Goal: Task Accomplishment & Management: Use online tool/utility

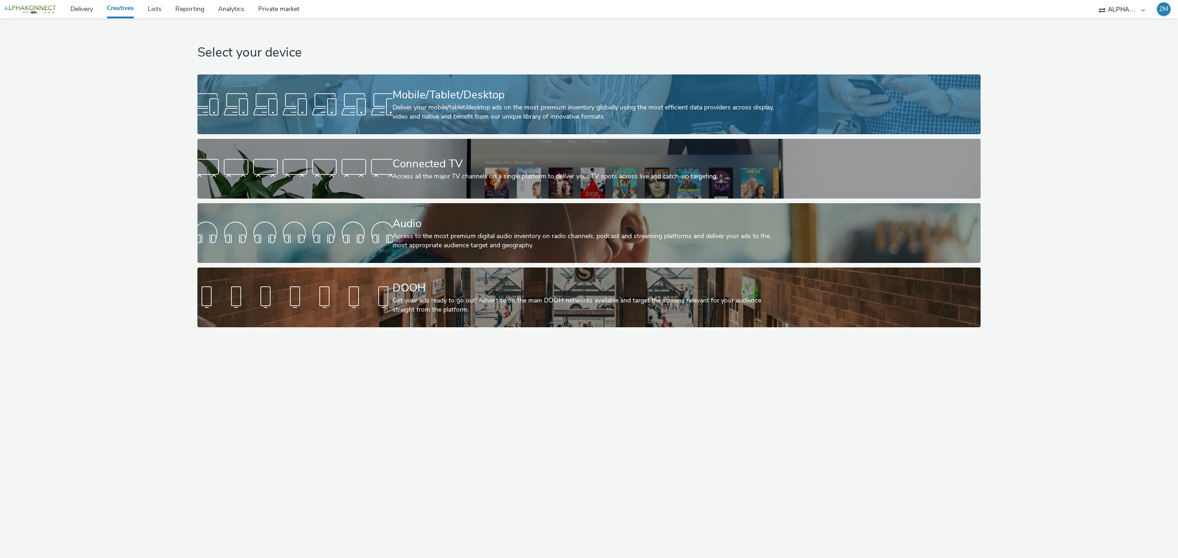
click at [466, 106] on div "Deliver your mobile/tablet/desktop ads on the most premium inventory globally u…" at bounding box center [587, 112] width 390 height 19
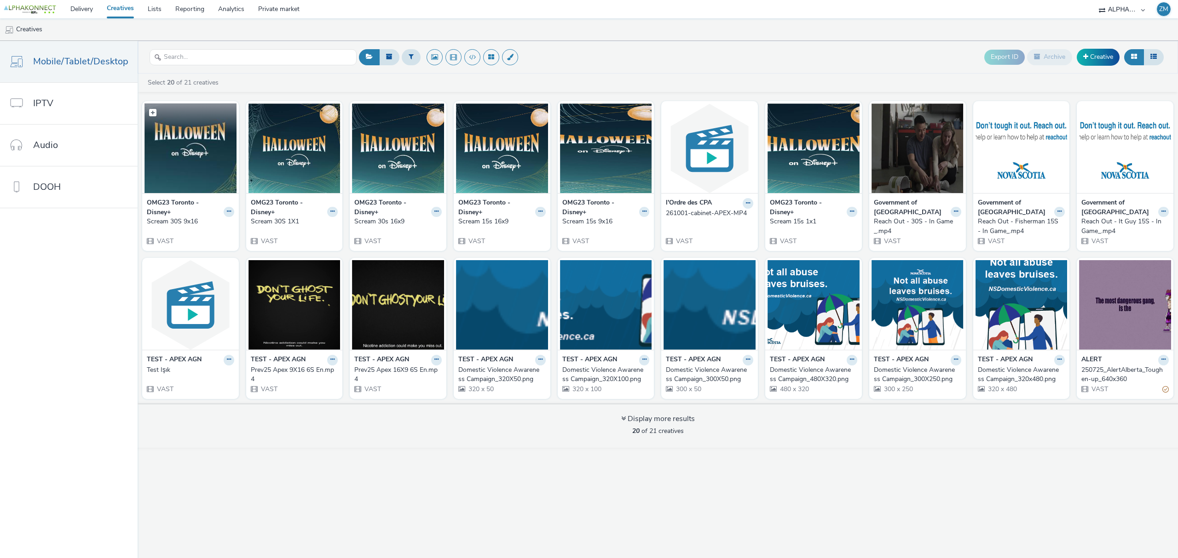
click at [191, 138] on img at bounding box center [190, 149] width 92 height 90
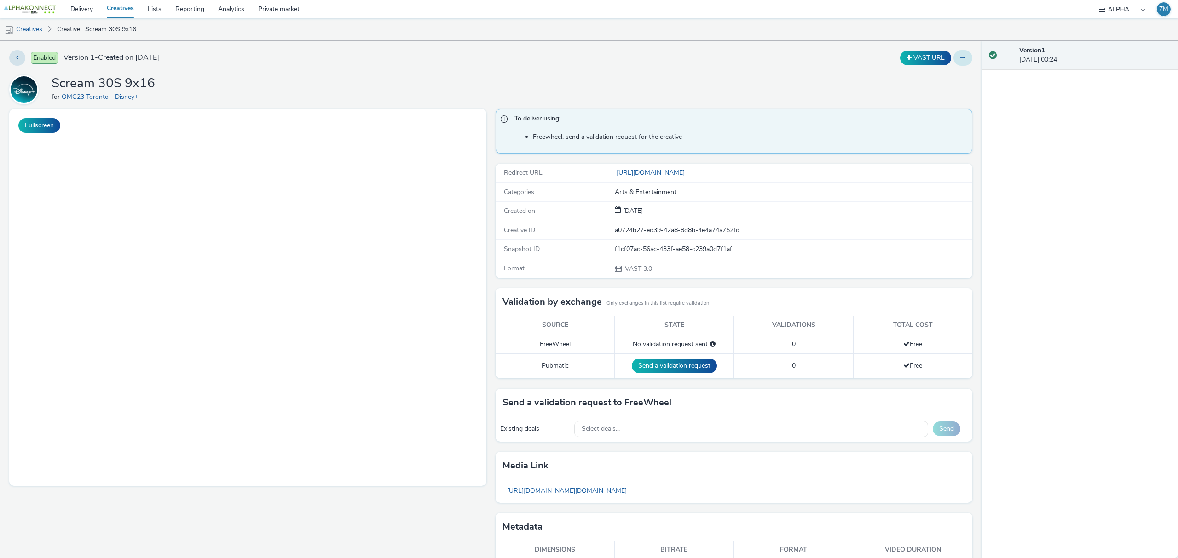
click at [960, 61] on icon at bounding box center [962, 57] width 5 height 6
click at [929, 75] on link "Edit" at bounding box center [937, 76] width 69 height 18
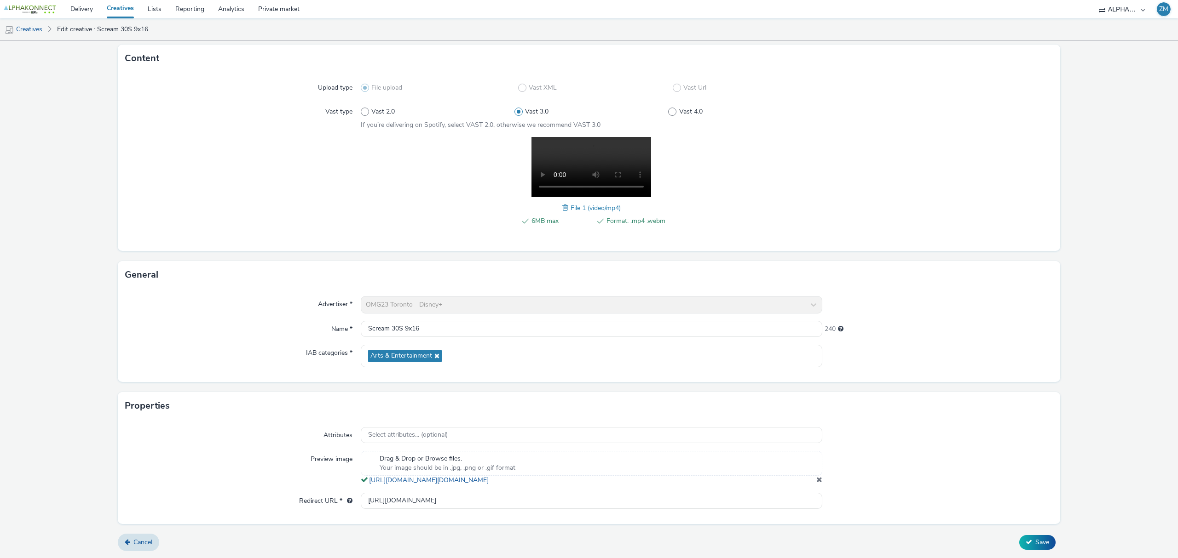
scroll to position [62, 0]
click at [461, 427] on div "Select attributes... (optional)" at bounding box center [591, 435] width 461 height 16
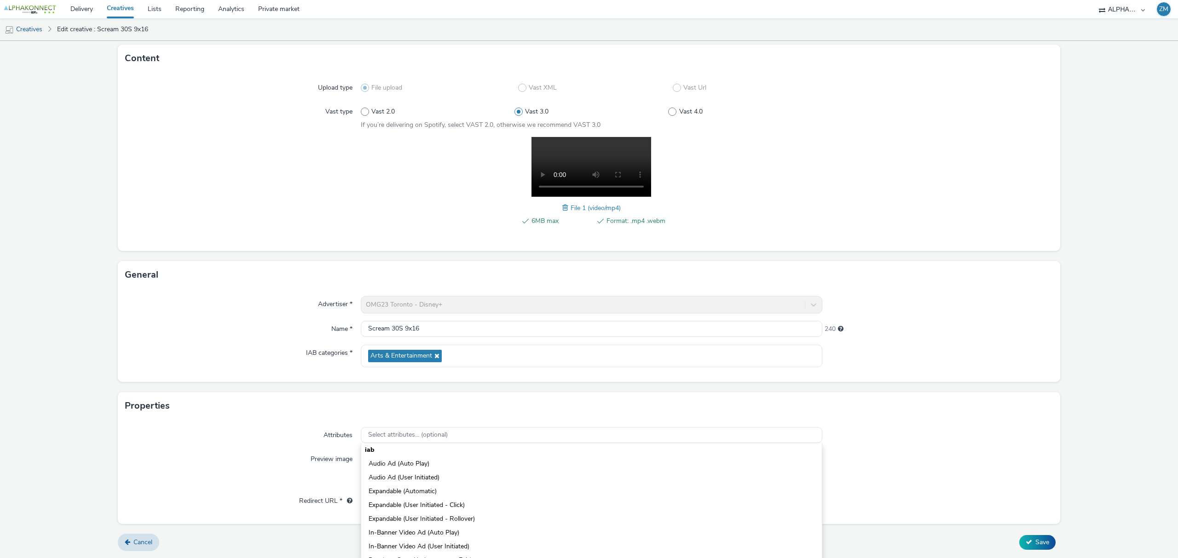
click at [1004, 405] on div "Properties" at bounding box center [589, 406] width 942 height 28
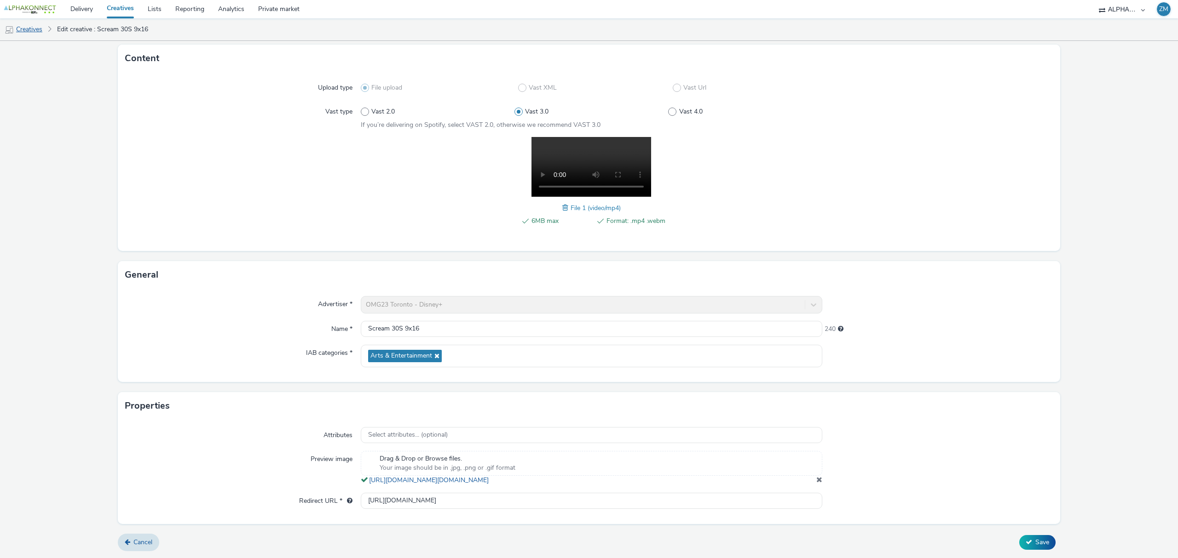
click at [25, 27] on link "Creatives" at bounding box center [23, 29] width 47 height 22
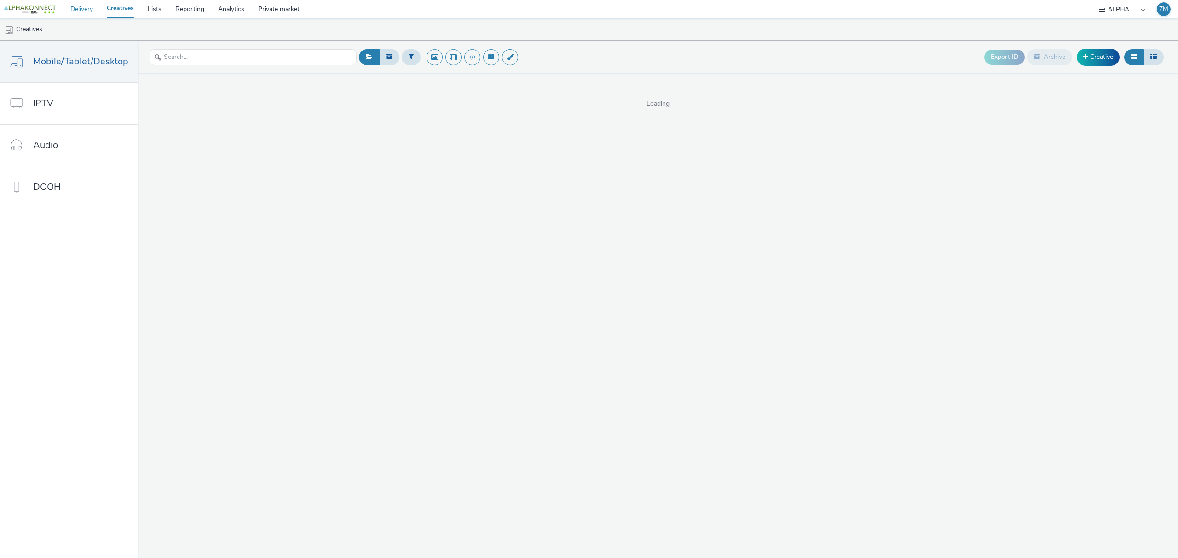
click at [87, 5] on link "Delivery" at bounding box center [81, 9] width 36 height 18
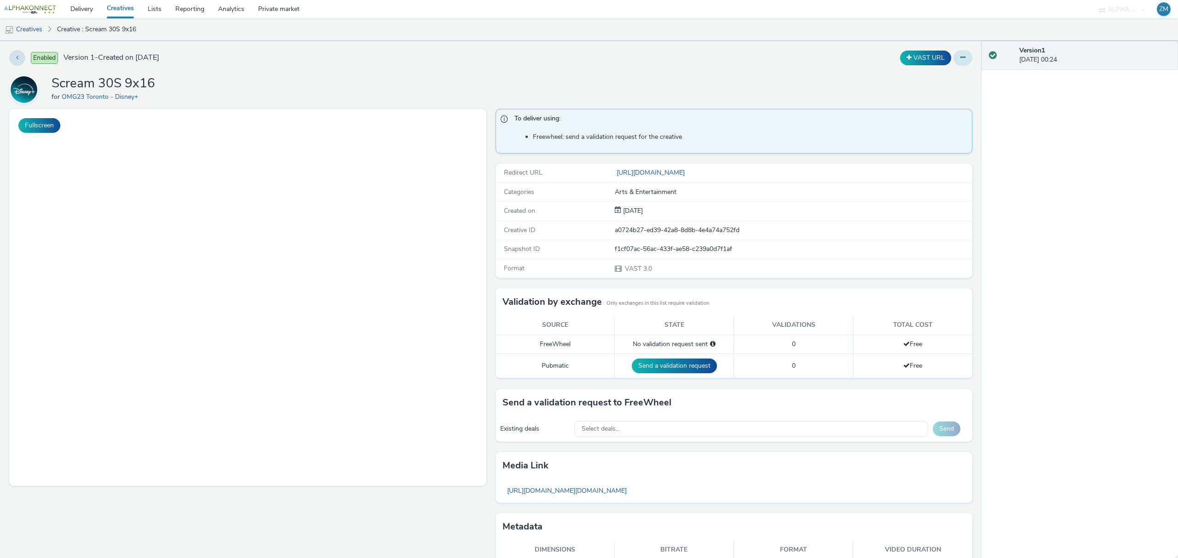
click at [960, 59] on icon at bounding box center [962, 57] width 5 height 6
click at [914, 80] on link "Edit" at bounding box center [937, 76] width 69 height 18
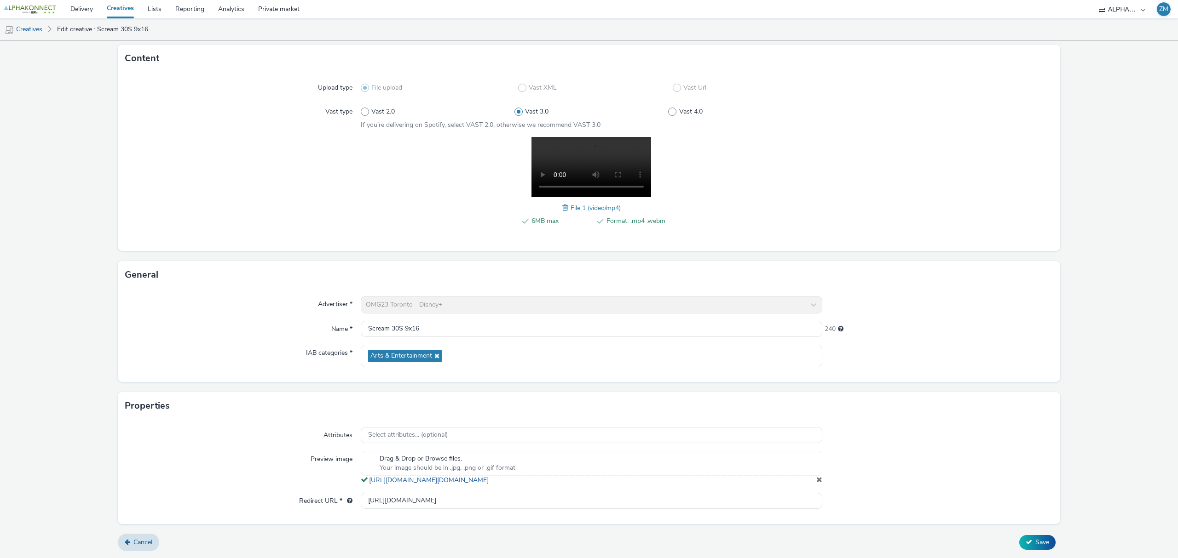
scroll to position [62, 0]
click at [28, 29] on link "Creatives" at bounding box center [23, 29] width 47 height 22
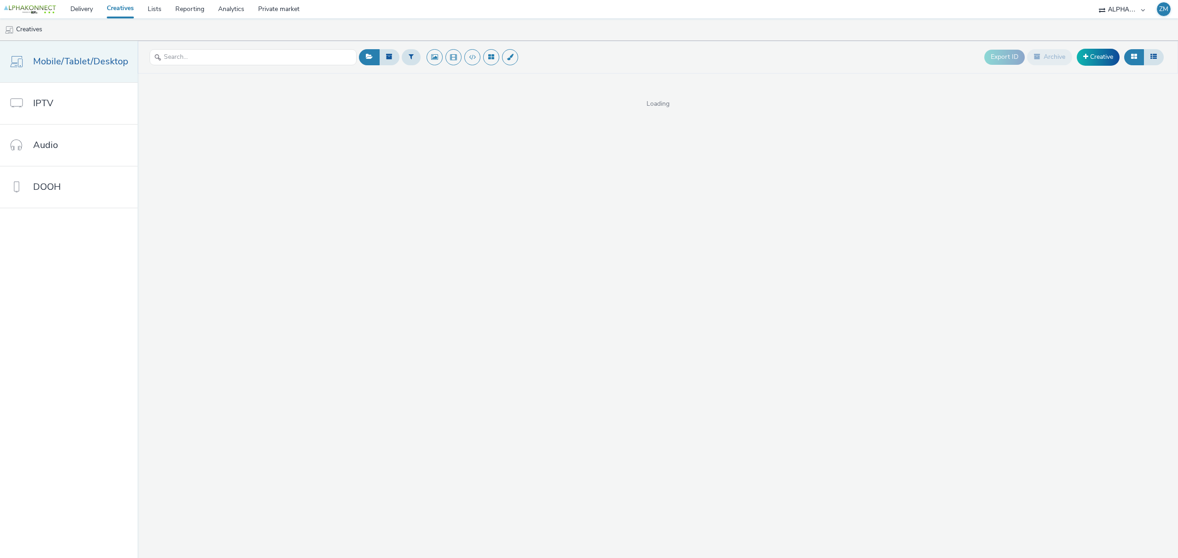
click at [87, 63] on span "Mobile/Tablet/Desktop" at bounding box center [80, 61] width 95 height 13
click at [1087, 58] on link "Creative" at bounding box center [1097, 57] width 43 height 17
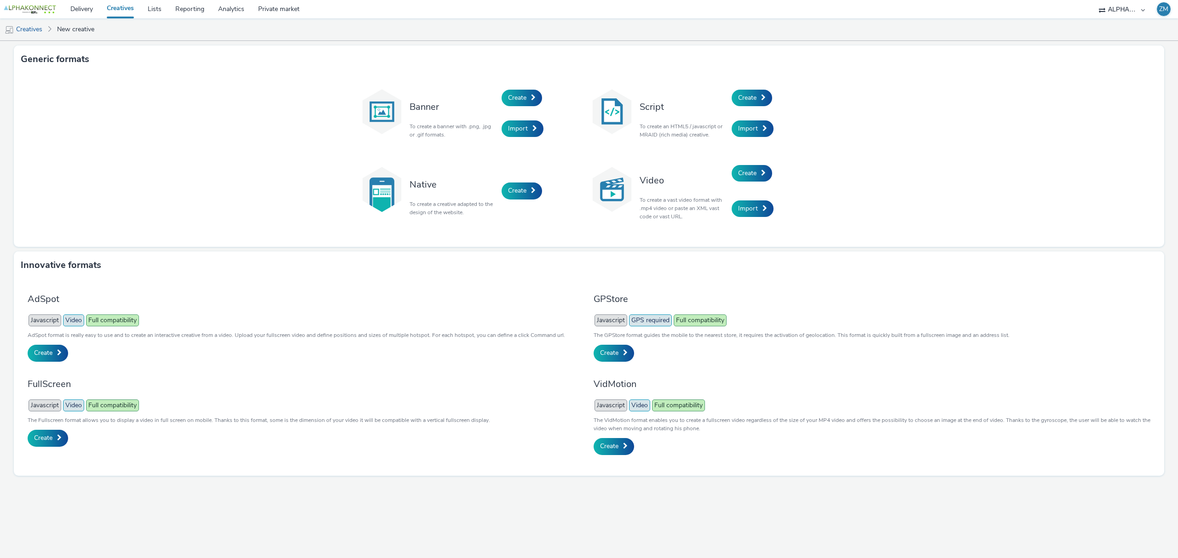
click at [668, 205] on p "To create a vast video format with .mp4 video or paste an XML vast code or vast…" at bounding box center [682, 208] width 87 height 25
click at [757, 174] on link "Create" at bounding box center [751, 173] width 40 height 17
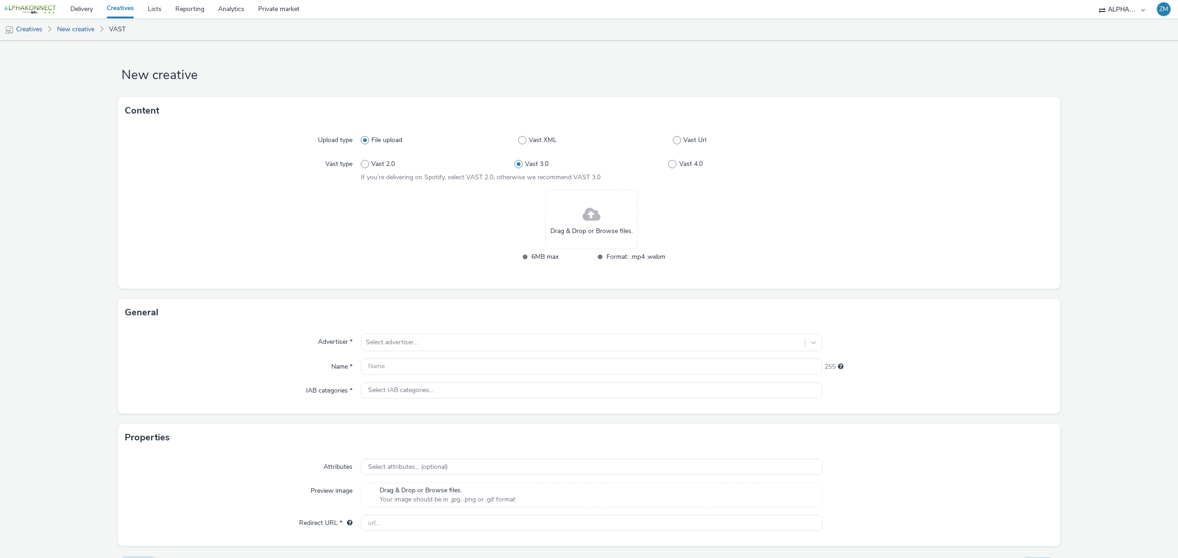
click at [221, 217] on div at bounding box center [243, 232] width 236 height 85
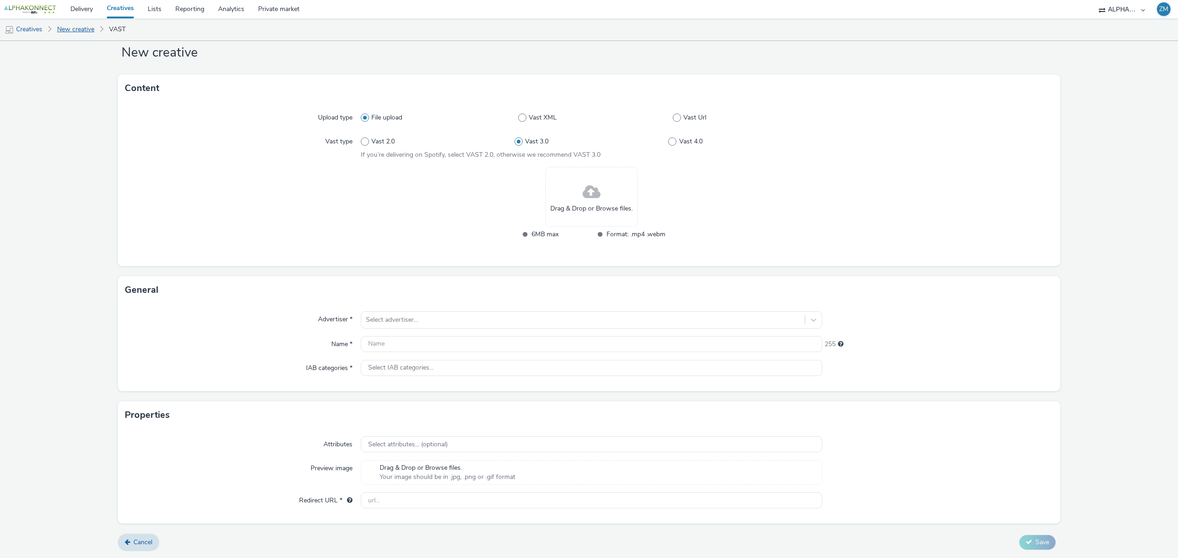
click at [72, 32] on link "New creative" at bounding box center [75, 29] width 46 height 22
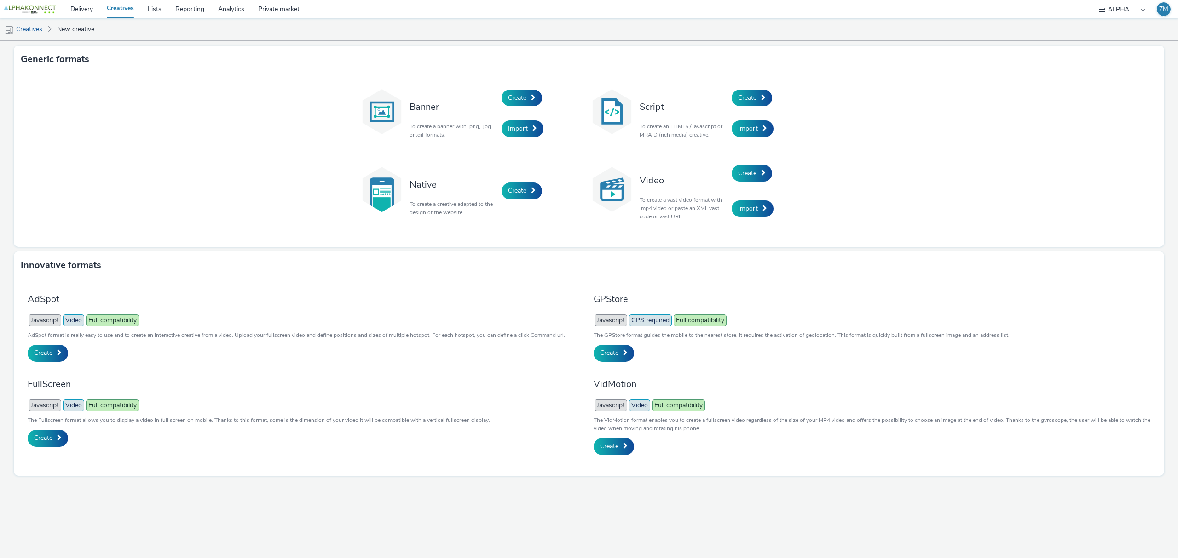
click at [32, 30] on link "Creatives" at bounding box center [23, 29] width 47 height 22
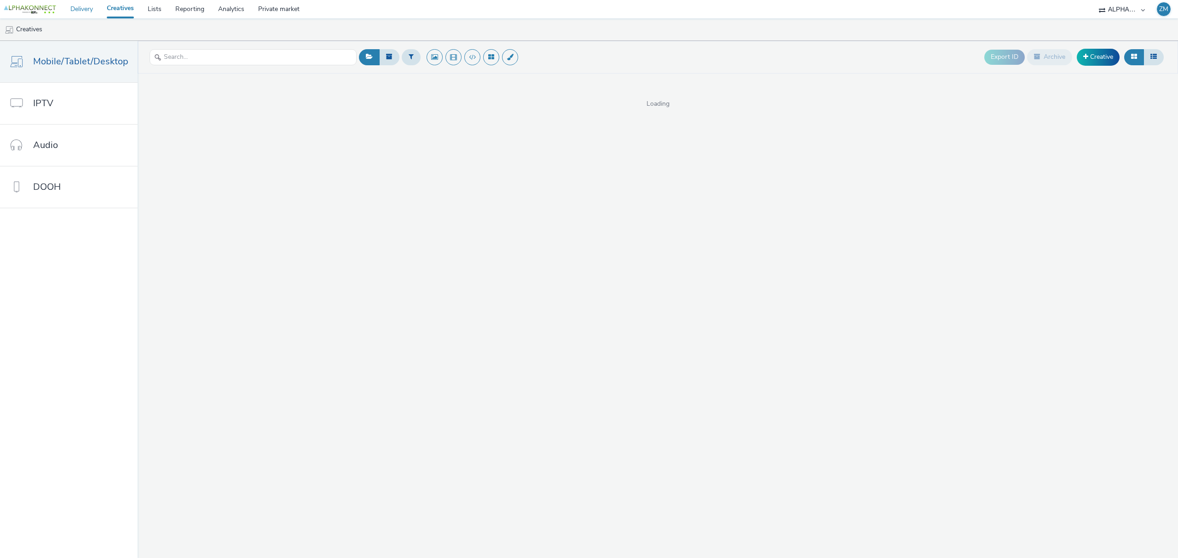
click at [79, 13] on link "Delivery" at bounding box center [81, 9] width 36 height 18
